Goal: Find specific page/section: Find specific page/section

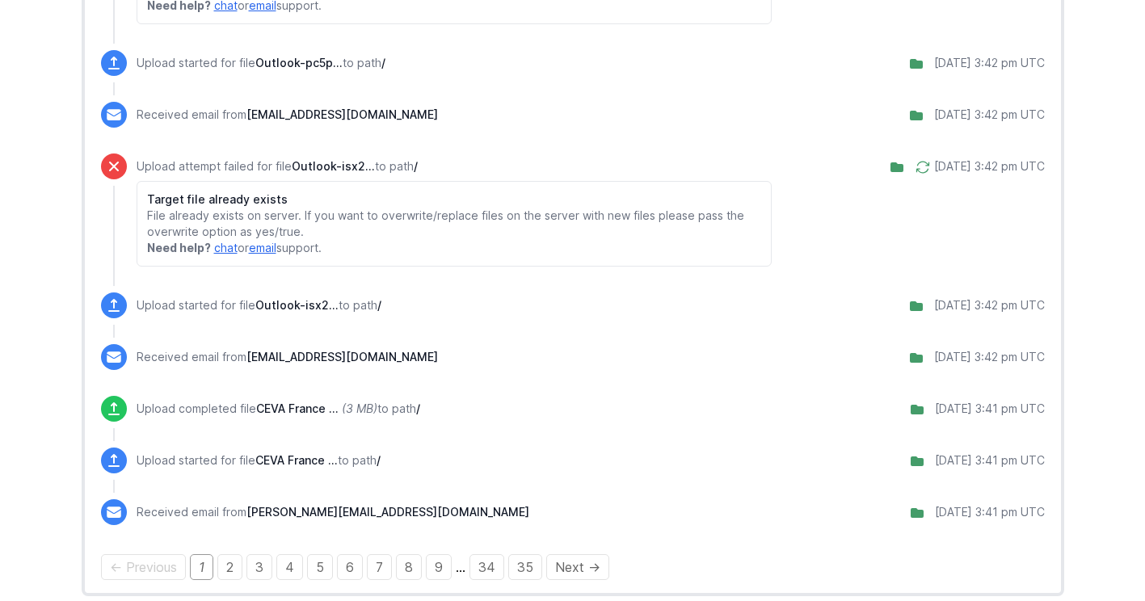
scroll to position [2016, 0]
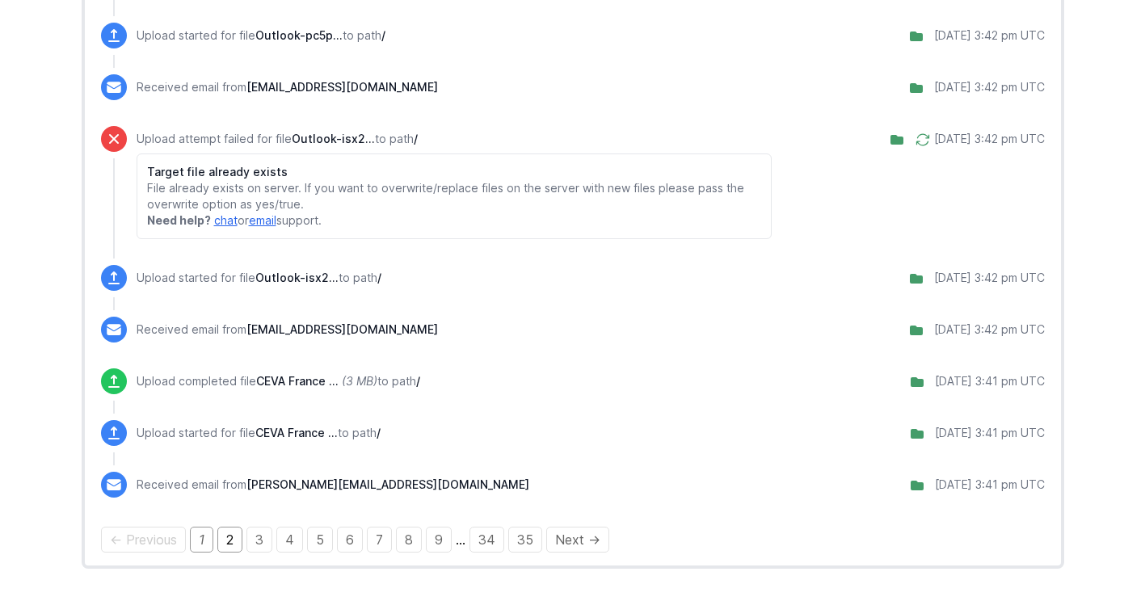
click at [239, 536] on link "2" at bounding box center [229, 540] width 25 height 26
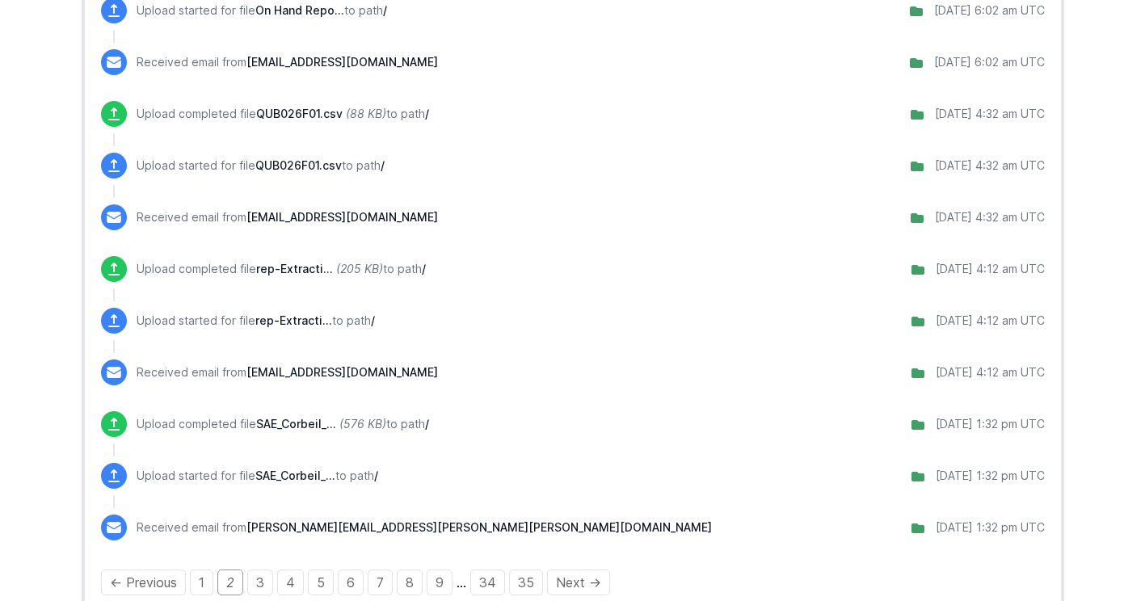
scroll to position [1292, 0]
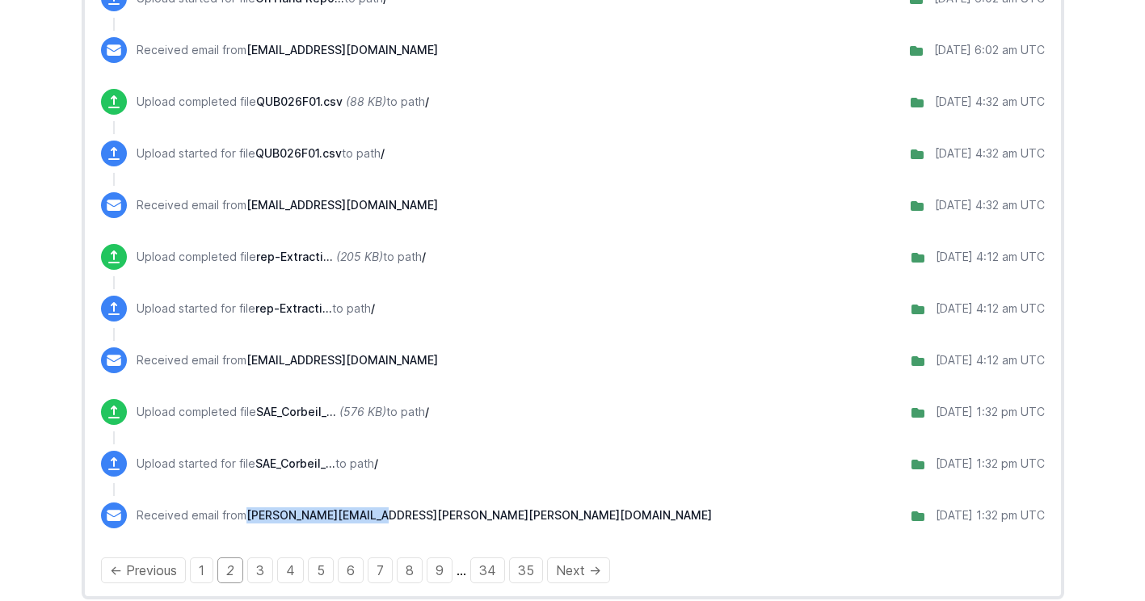
drag, startPoint x: 249, startPoint y: 512, endPoint x: 392, endPoint y: 506, distance: 143.1
click at [392, 506] on div "Received email from [PERSON_NAME][EMAIL_ADDRESS][PERSON_NAME][PERSON_NAME][DOMA…" at bounding box center [591, 515] width 908 height 26
copy span "[PERSON_NAME][EMAIL_ADDRESS][PERSON_NAME][PERSON_NAME][DOMAIN_NAME]"
click at [481, 510] on div "Received email from [PERSON_NAME][EMAIL_ADDRESS][PERSON_NAME][PERSON_NAME][DOMA…" at bounding box center [591, 515] width 908 height 26
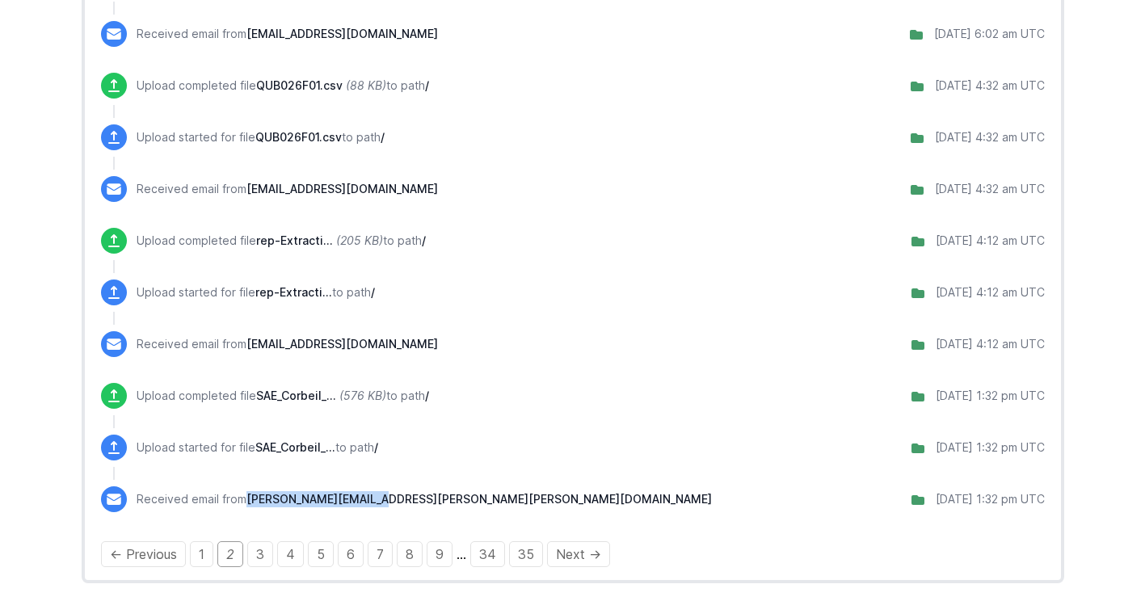
scroll to position [1323, 0]
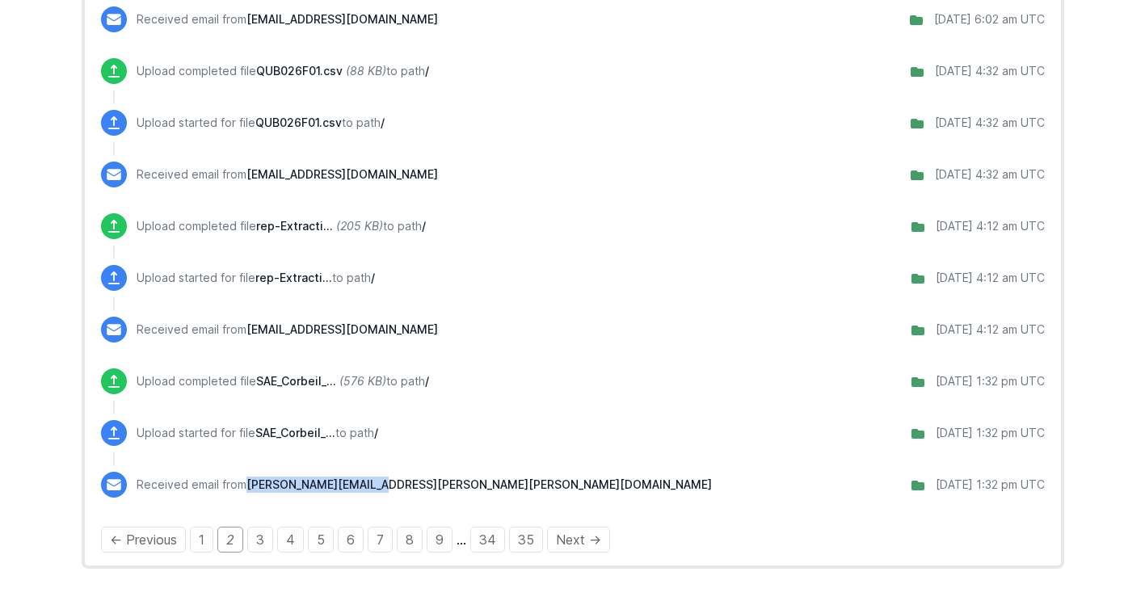
click at [380, 494] on div "Received email from [PERSON_NAME][EMAIL_ADDRESS][PERSON_NAME][PERSON_NAME][DOMA…" at bounding box center [591, 485] width 908 height 26
